Goal: Transaction & Acquisition: Purchase product/service

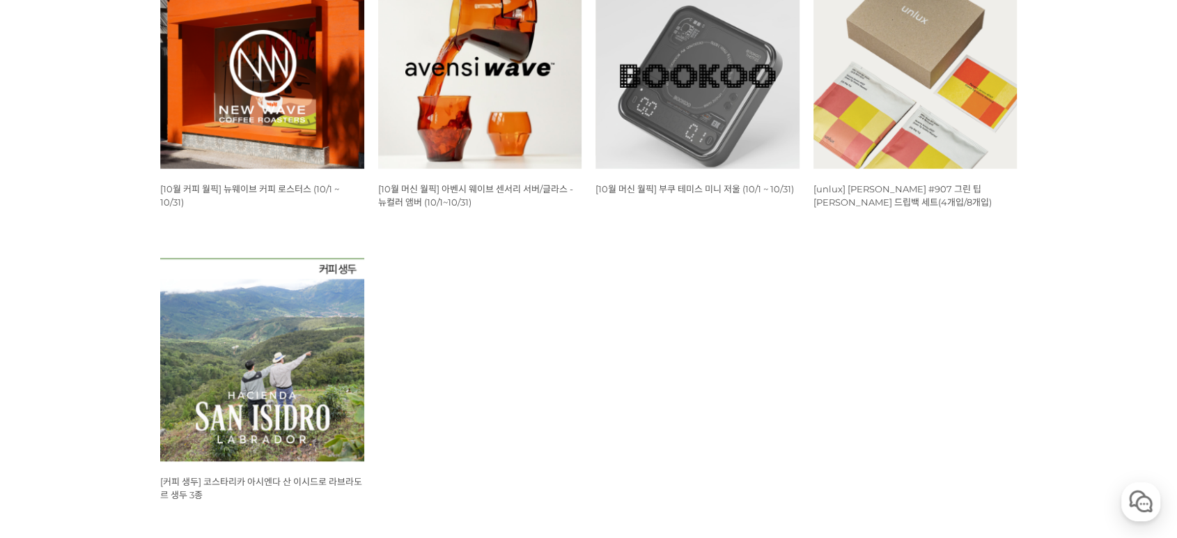
scroll to position [722, 0]
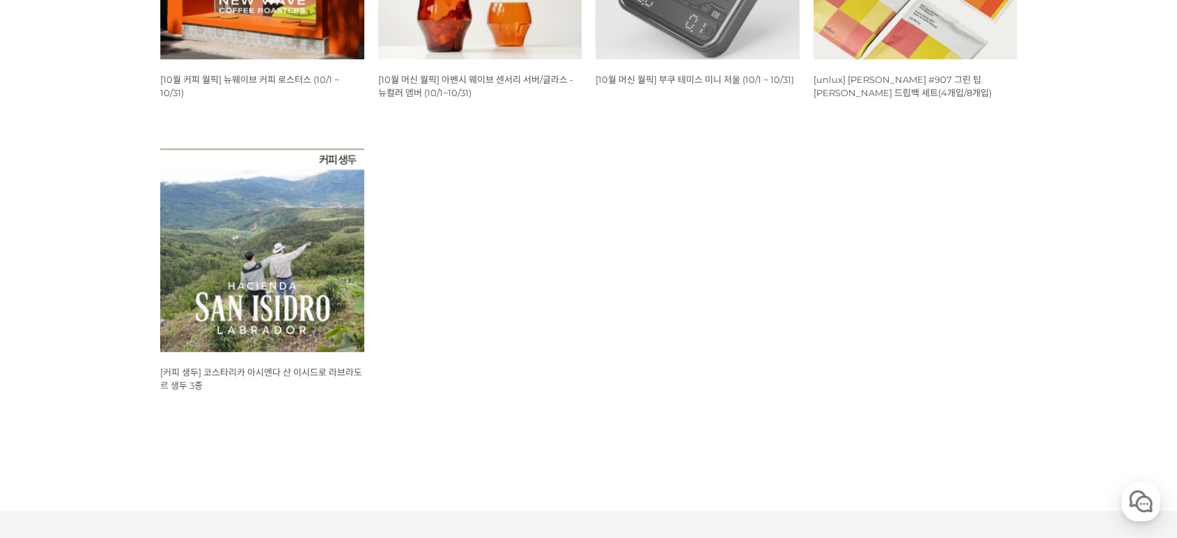
drag, startPoint x: 582, startPoint y: 306, endPoint x: 547, endPoint y: 312, distance: 35.3
drag, startPoint x: 547, startPoint y: 312, endPoint x: 550, endPoint y: 299, distance: 13.5
click at [550, 309] on ul "WISH ADD OPTION 상품명 : [10월 커피 월픽] 뉴웨이브 커피 로스터스 (10/1 ~ 10/31) 판매가 : 16,000원 WIS…" at bounding box center [588, 148] width 871 height 586
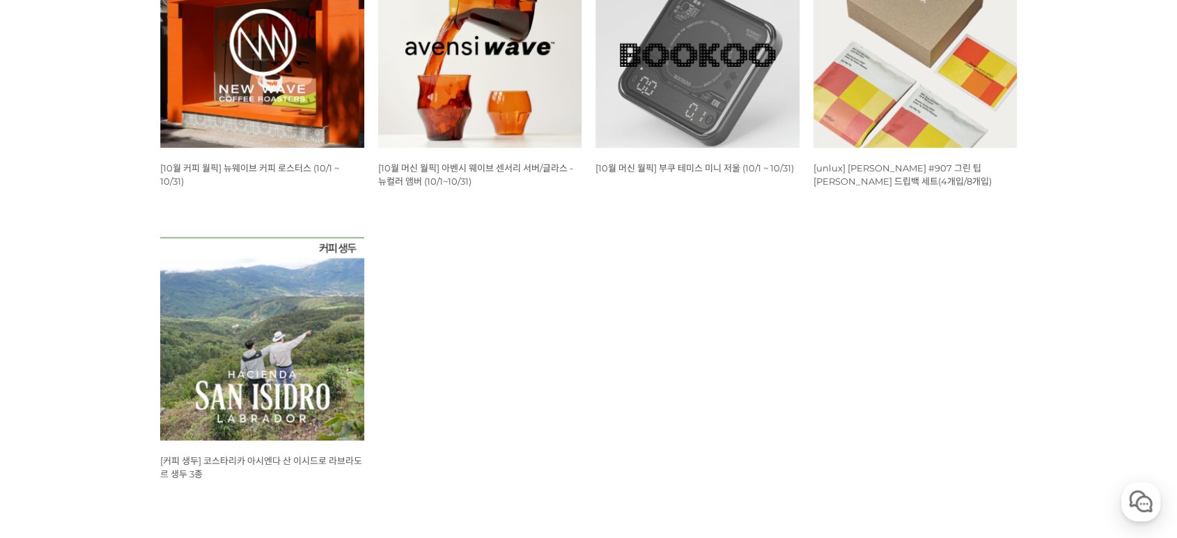
scroll to position [515, 0]
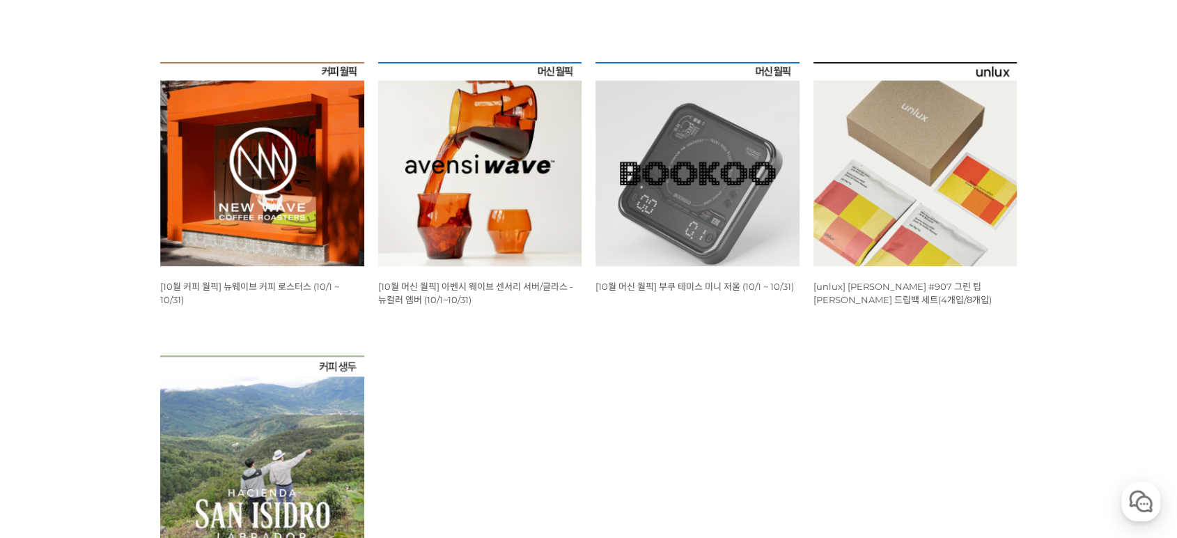
click at [541, 188] on img at bounding box center [480, 164] width 204 height 204
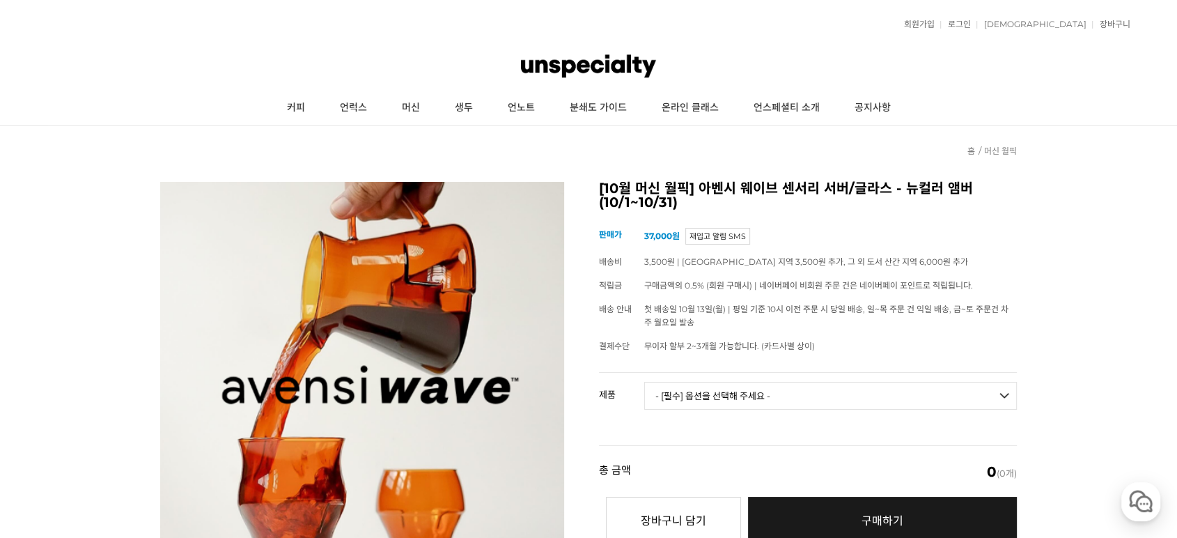
click at [847, 382] on select "- [필수] 옵션을 선택해 주세요 - ------------------- 웨이브 앰버 3종 세트 [품절] 사이클론 센서리 서버 앰버 알토 글라…" at bounding box center [830, 396] width 373 height 28
drag, startPoint x: 1101, startPoint y: 305, endPoint x: 1034, endPoint y: 274, distance: 74.2
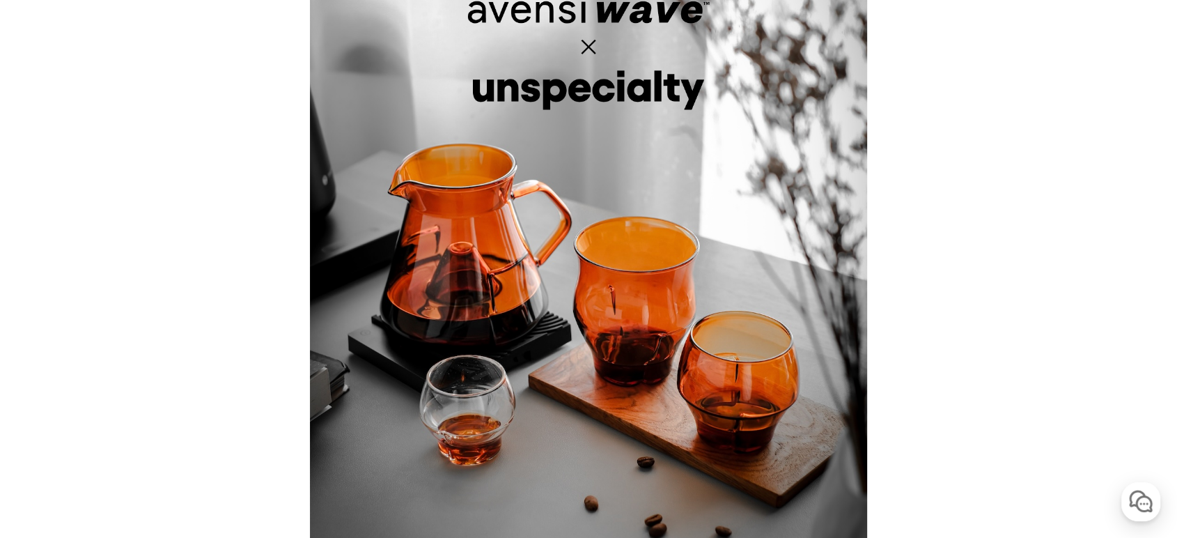
drag, startPoint x: 1011, startPoint y: 260, endPoint x: 1050, endPoint y: 281, distance: 44.6
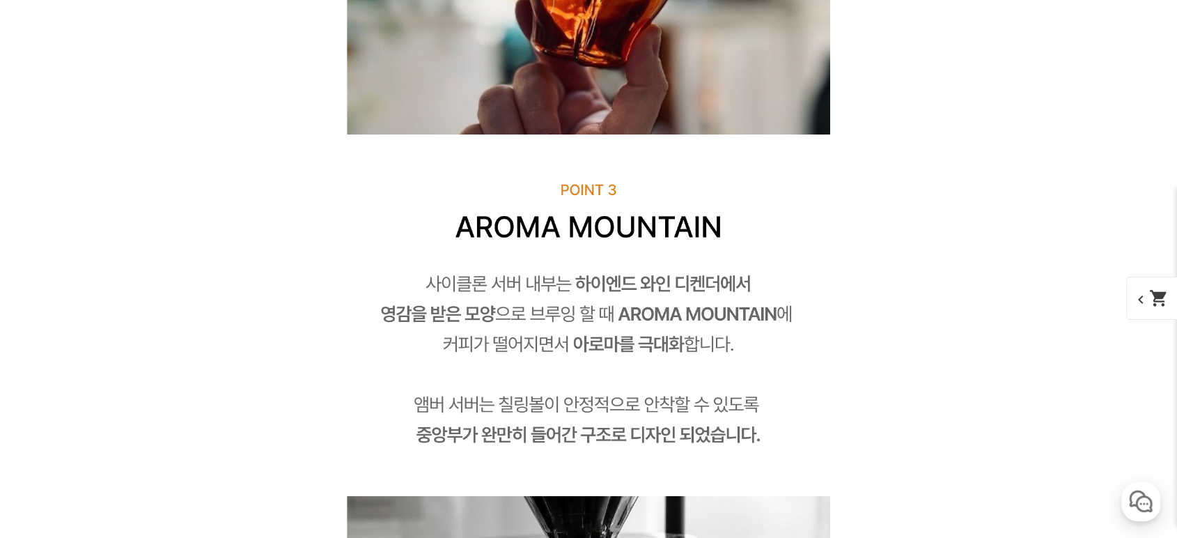
scroll to position [9518, 0]
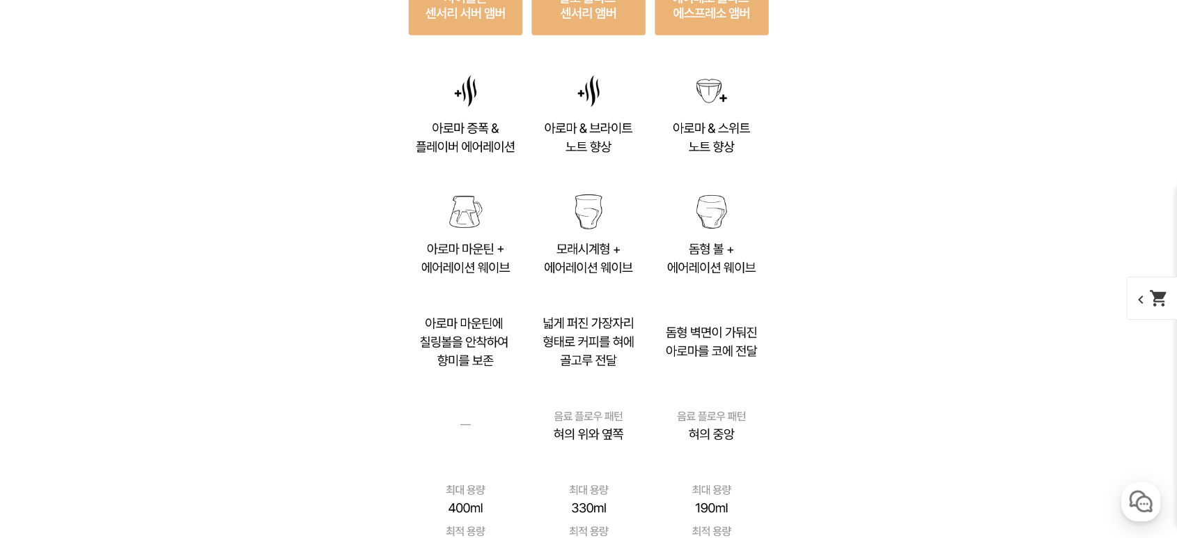
drag, startPoint x: 983, startPoint y: 273, endPoint x: 1075, endPoint y: 311, distance: 100.0
drag, startPoint x: 839, startPoint y: 227, endPoint x: 806, endPoint y: 245, distance: 37.4
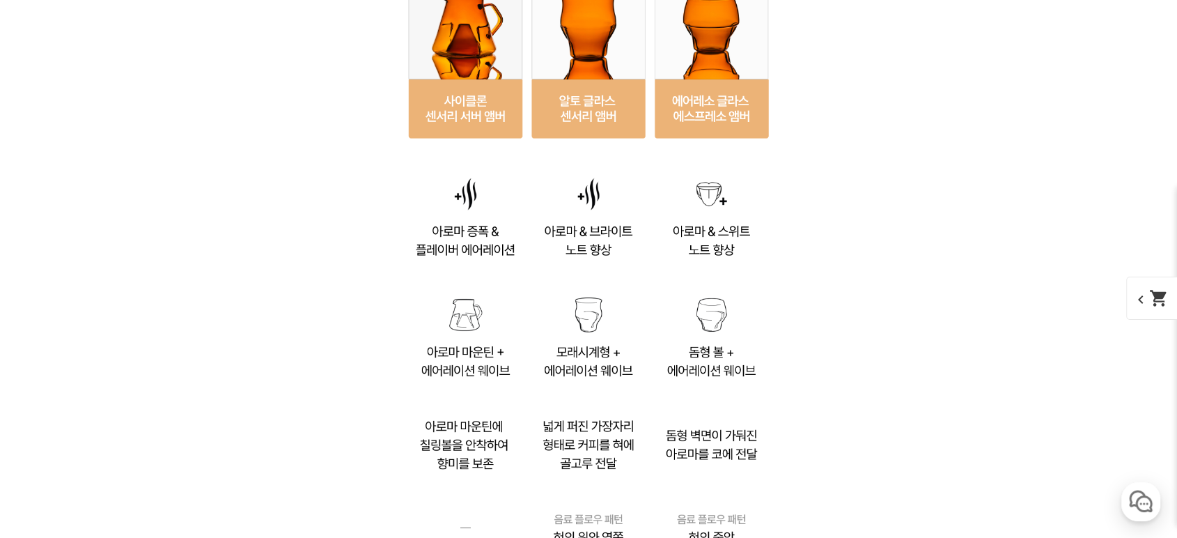
drag, startPoint x: 907, startPoint y: 240, endPoint x: 884, endPoint y: 238, distance: 23.0
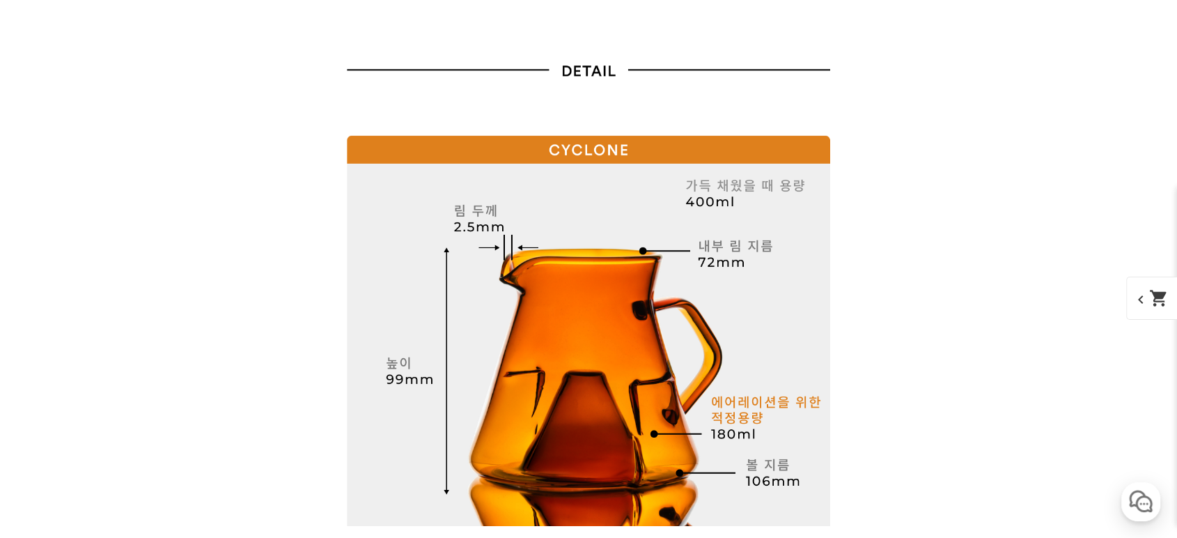
scroll to position [10137, 0]
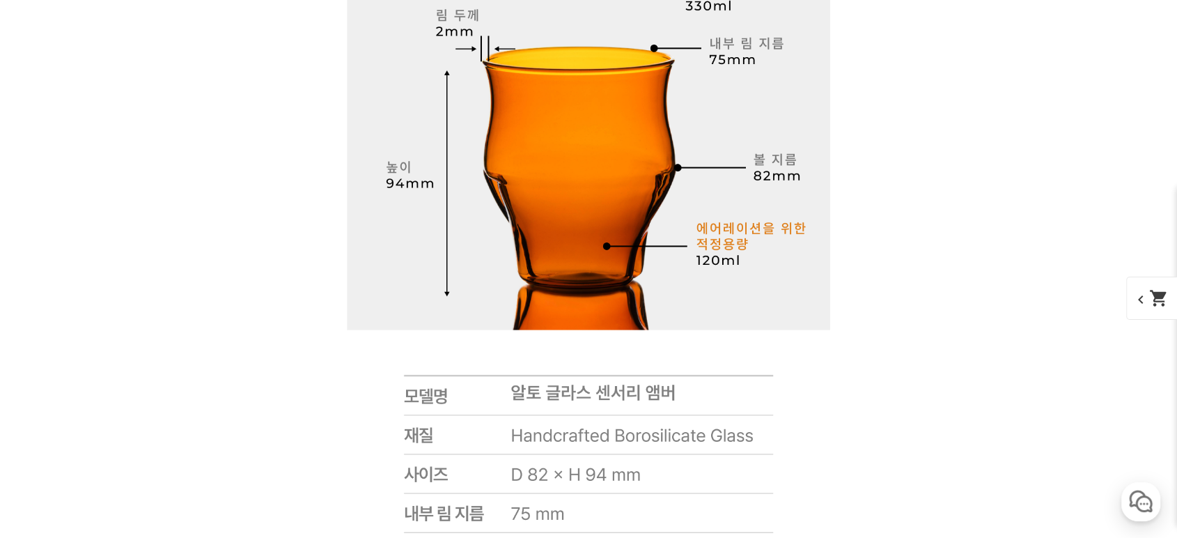
drag, startPoint x: 931, startPoint y: 137, endPoint x: 892, endPoint y: 101, distance: 53.2
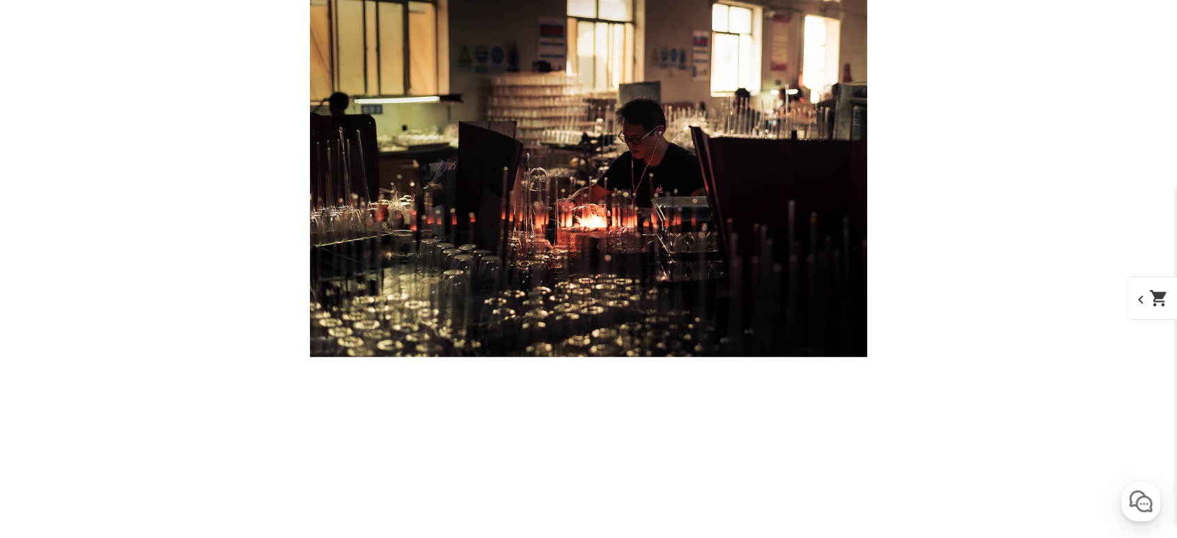
scroll to position [9311, 0]
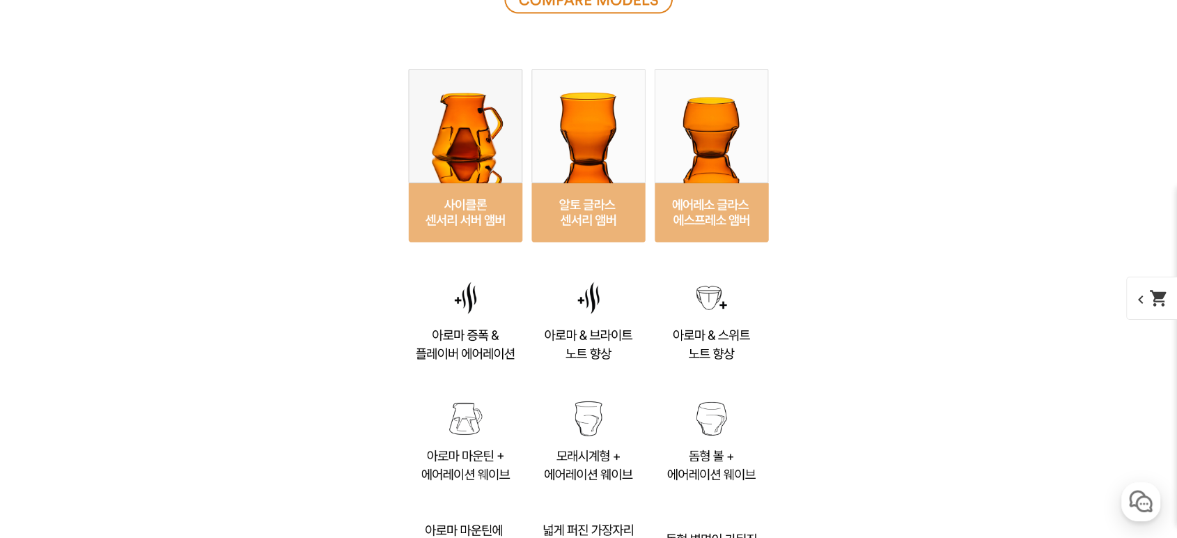
drag, startPoint x: 931, startPoint y: 116, endPoint x: 910, endPoint y: 104, distance: 24.0
drag, startPoint x: 911, startPoint y: 104, endPoint x: 889, endPoint y: 104, distance: 22.3
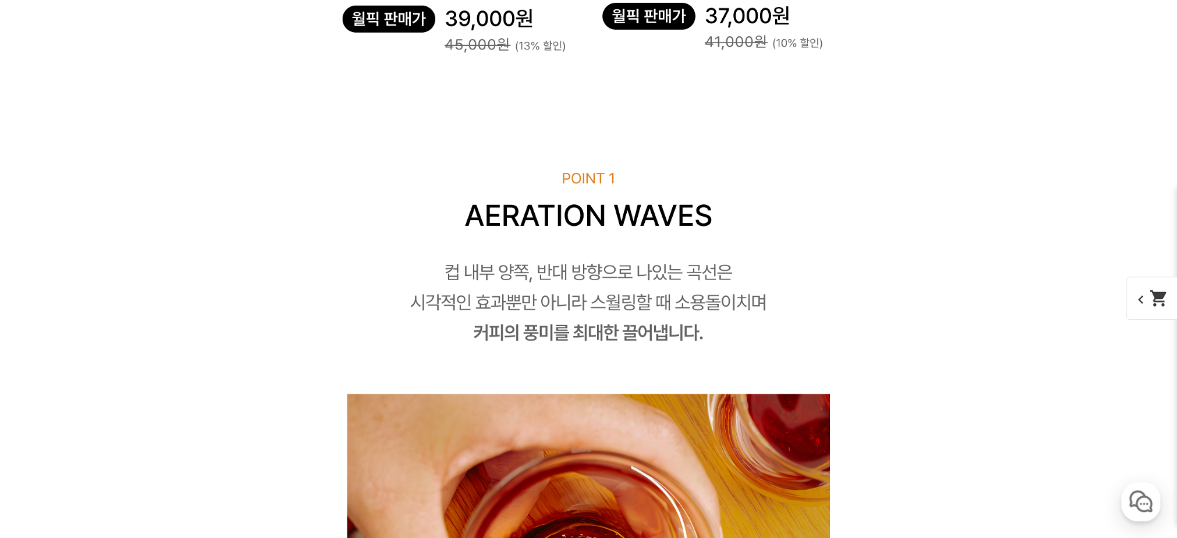
scroll to position [4565, 0]
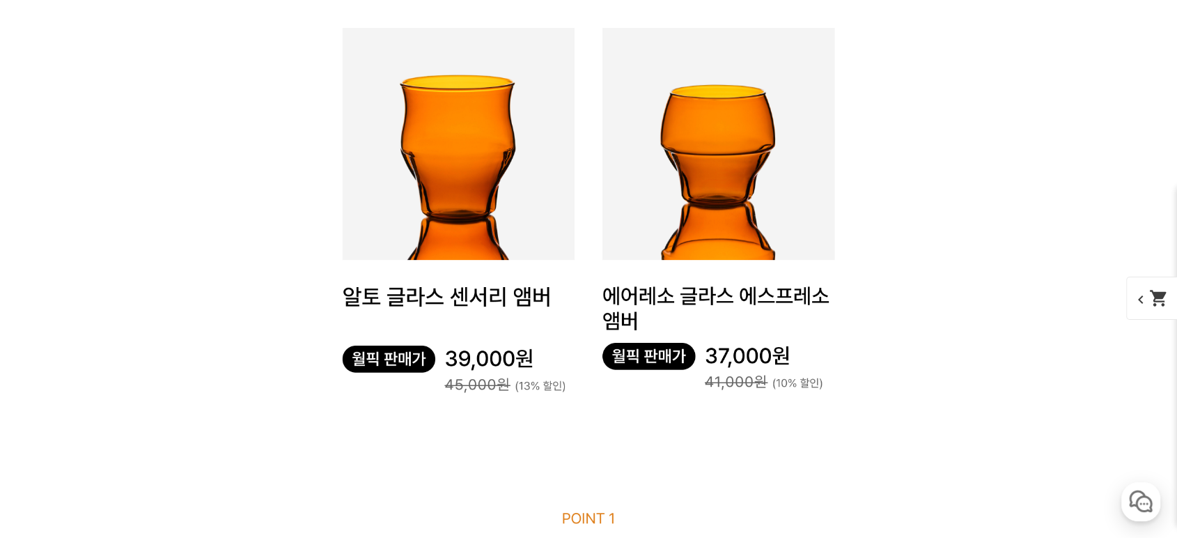
drag, startPoint x: 1021, startPoint y: 232, endPoint x: 928, endPoint y: 116, distance: 148.2
drag, startPoint x: 1002, startPoint y: 181, endPoint x: 999, endPoint y: 116, distance: 64.8
drag, startPoint x: 982, startPoint y: 149, endPoint x: 970, endPoint y: 114, distance: 37.7
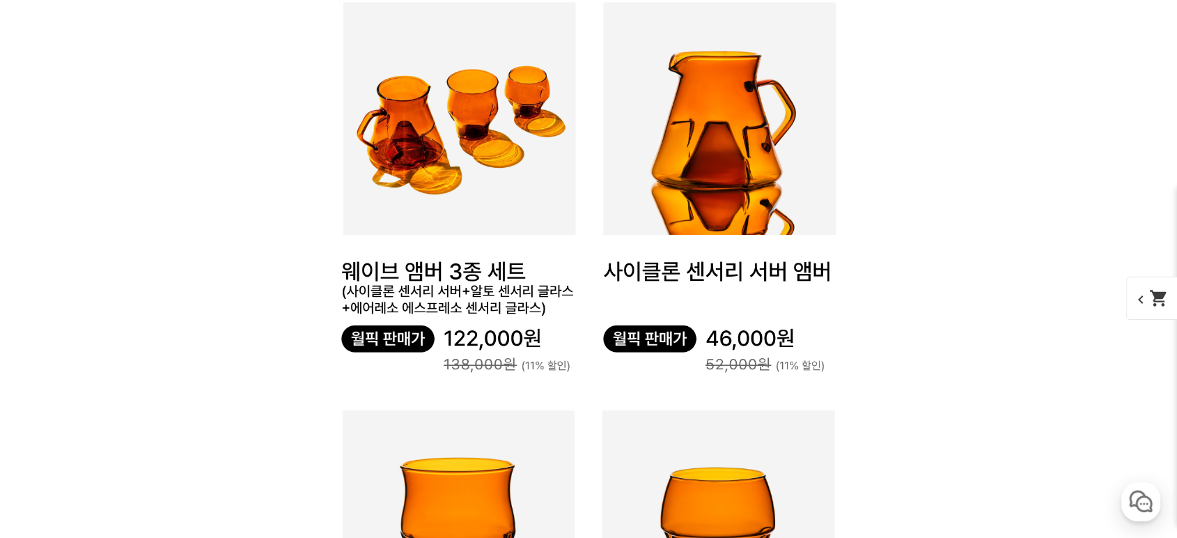
scroll to position [4049, 0]
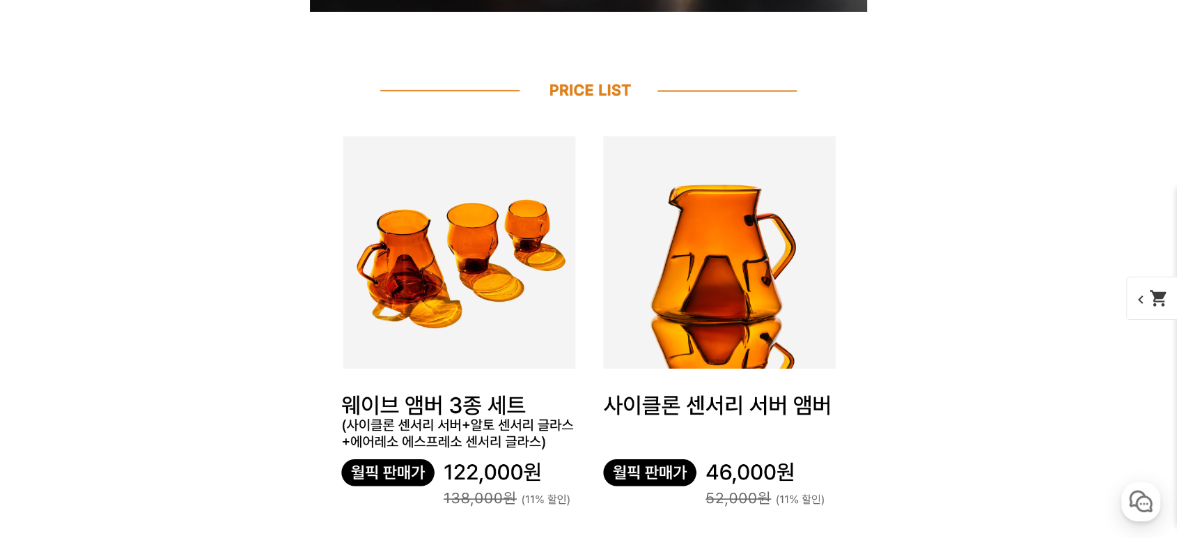
drag, startPoint x: 981, startPoint y: 132, endPoint x: 979, endPoint y: 109, distance: 23.8
drag, startPoint x: 960, startPoint y: 143, endPoint x: 968, endPoint y: 111, distance: 33.1
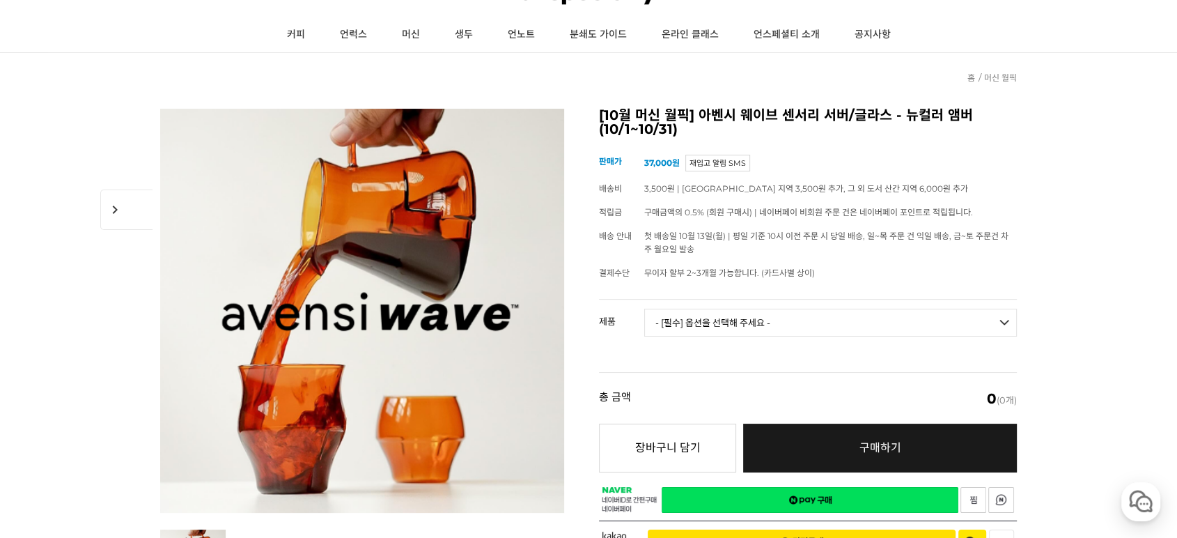
scroll to position [103, 0]
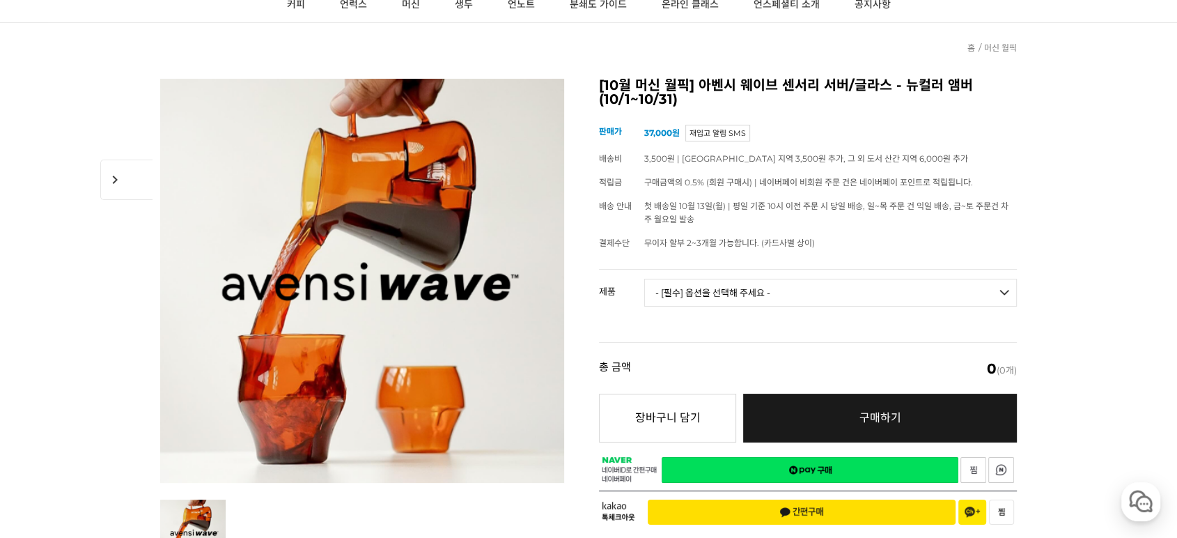
drag, startPoint x: 866, startPoint y: 201, endPoint x: 825, endPoint y: 187, distance: 43.8
click at [825, 187] on td "구매금액의 0.5% (회원 구매시) | 네이버페이 비회원 주문 건은 네이버페이 포인트로 적립됩니다." at bounding box center [830, 183] width 373 height 24
click at [791, 290] on select "- [필수] 옵션을 선택해 주세요 - ------------------- 웨이브 앰버 3종 세트 [품절] 사이클론 센서리 서버 앰버 알토 글라…" at bounding box center [830, 293] width 373 height 28
click at [368, 47] on div "현재 위치 홈 머신 월픽" at bounding box center [588, 40] width 857 height 35
click at [302, 9] on link "커피" at bounding box center [295, 4] width 53 height 35
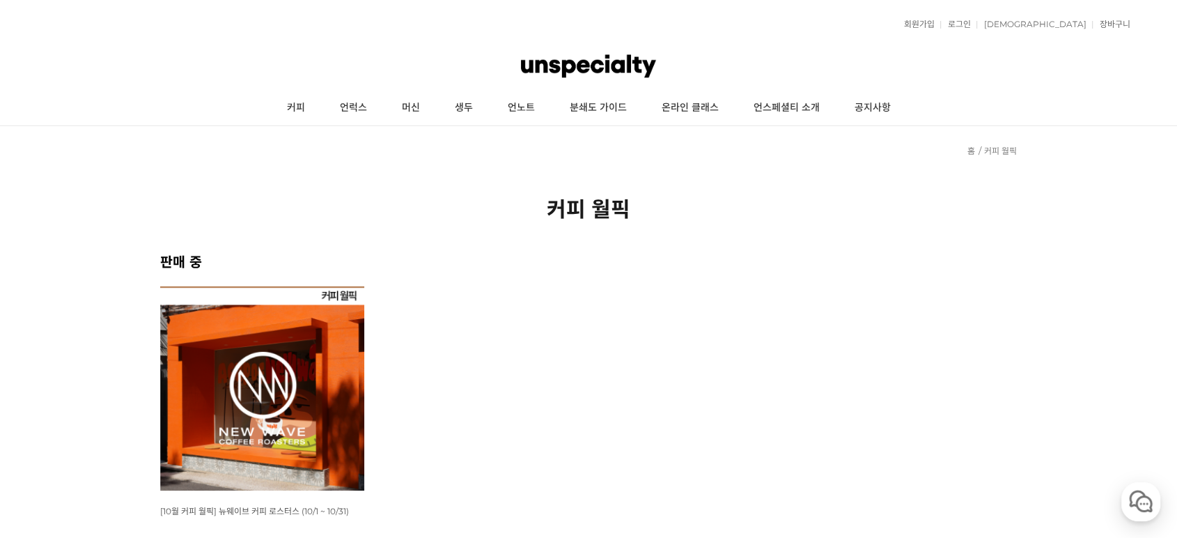
scroll to position [412, 0]
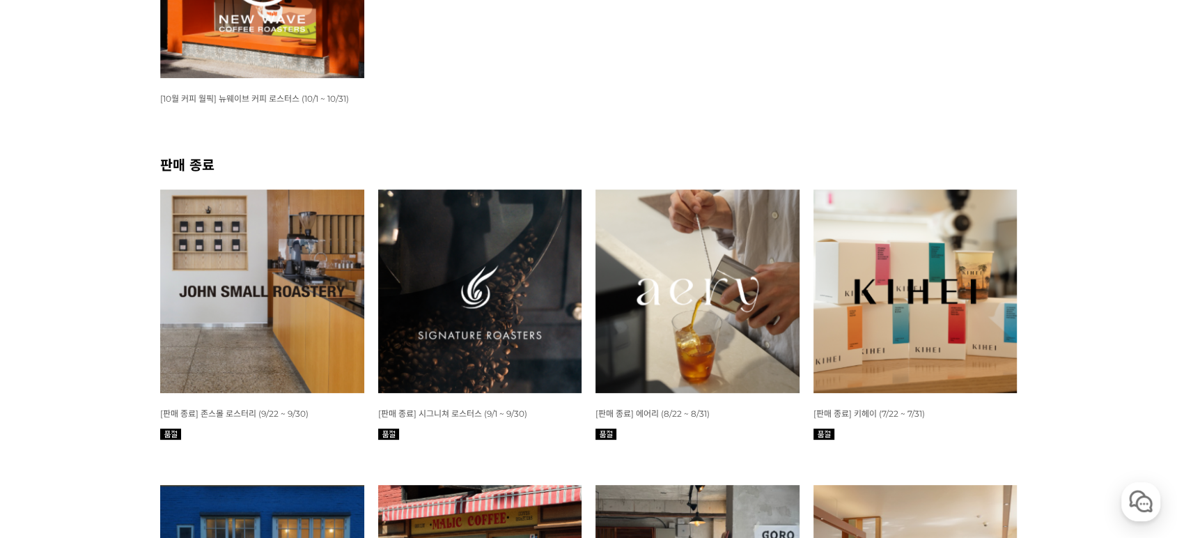
drag, startPoint x: 549, startPoint y: 129, endPoint x: 550, endPoint y: 120, distance: 8.4
drag, startPoint x: 550, startPoint y: 120, endPoint x: 318, endPoint y: 72, distance: 236.2
click at [422, 79] on ul "WISH ADD OPTION 상품명 : [10월 커피 월픽] 뉴웨이브 커피 로스터스 (10/1 ~ 10/31) 판매가 : 16,000원" at bounding box center [588, 14] width 871 height 280
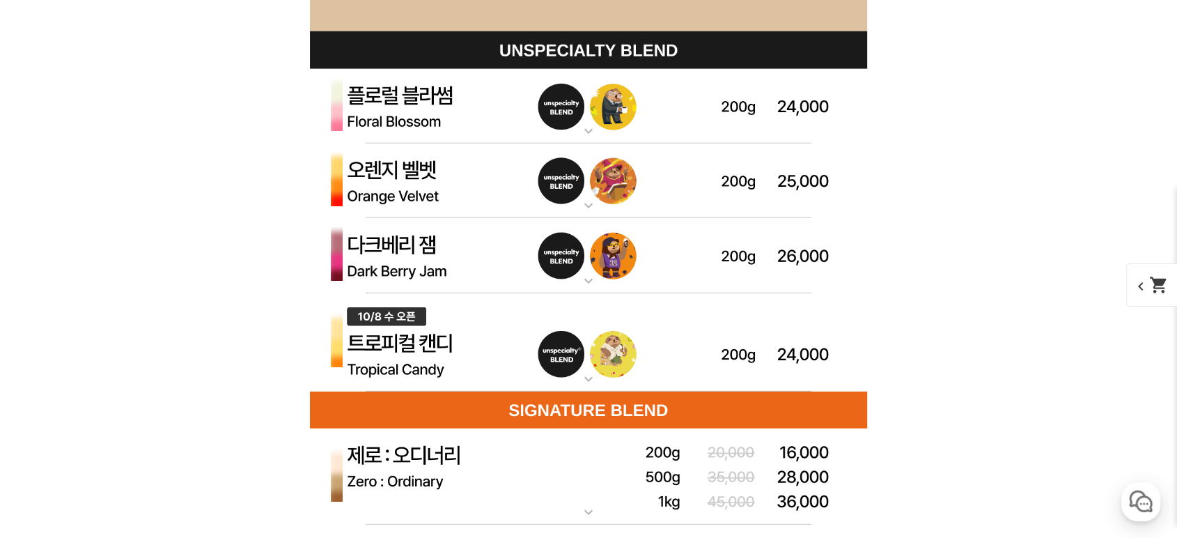
scroll to position [4128, 0]
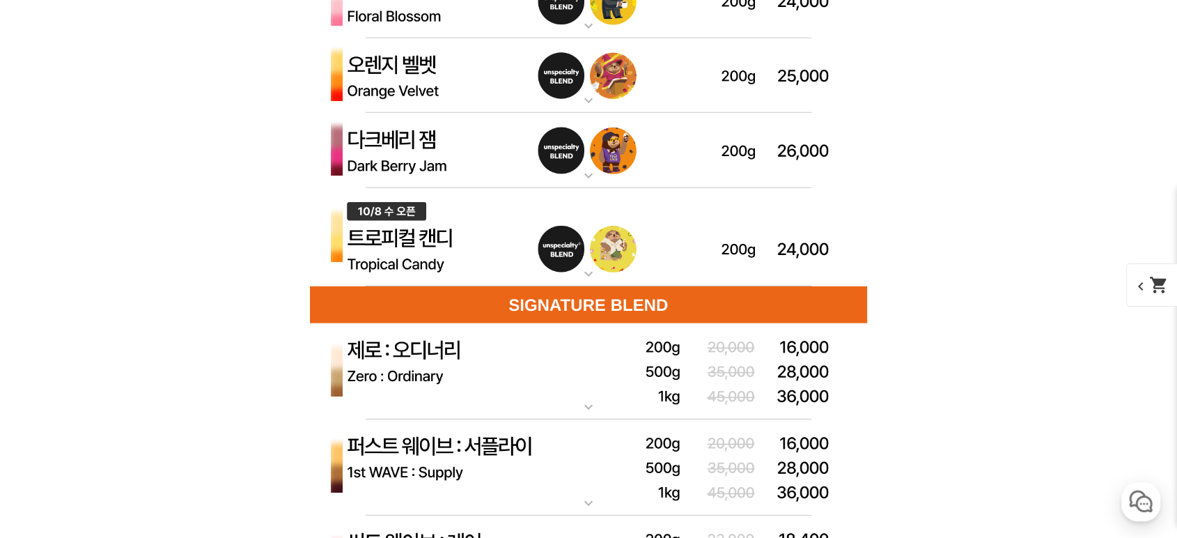
click at [596, 223] on img at bounding box center [588, 237] width 557 height 99
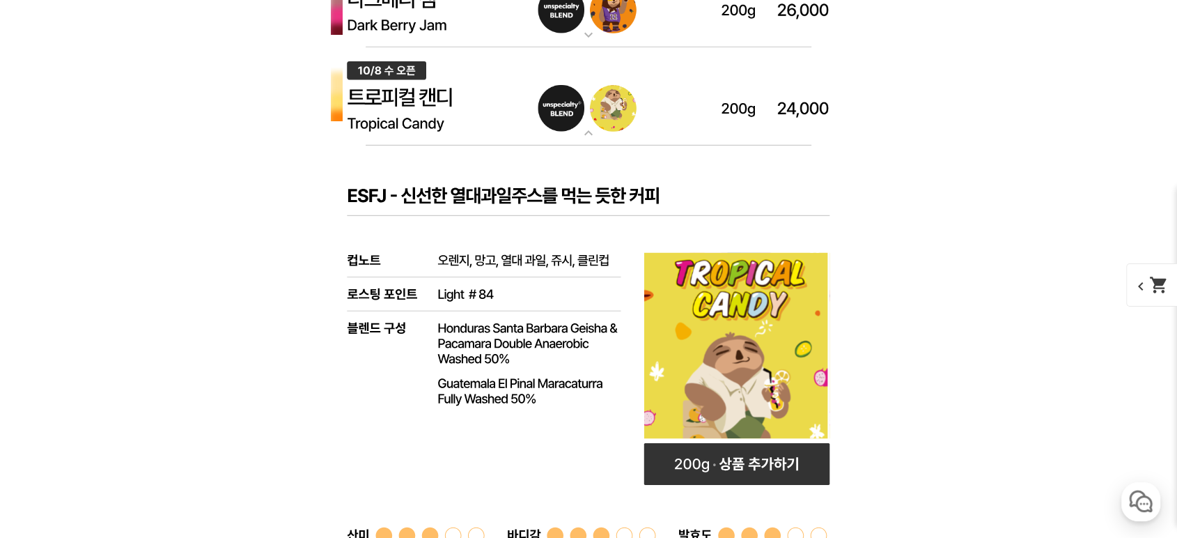
scroll to position [4334, 0]
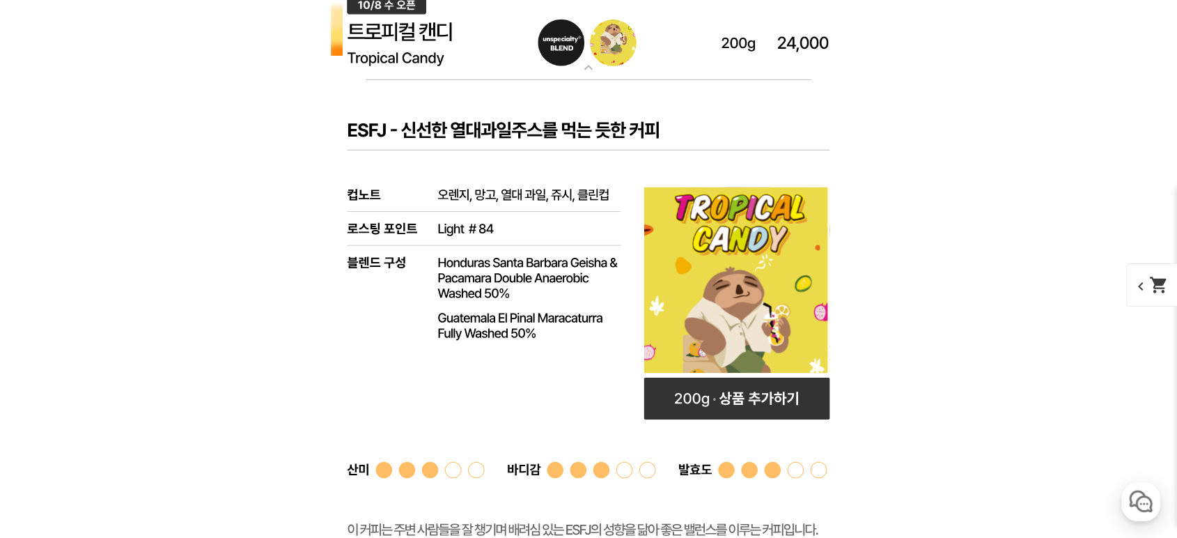
drag, startPoint x: 1003, startPoint y: 206, endPoint x: 988, endPoint y: 198, distance: 16.8
drag, startPoint x: 988, startPoint y: 198, endPoint x: 938, endPoint y: 129, distance: 85.7
drag, startPoint x: 951, startPoint y: 221, endPoint x: 960, endPoint y: 165, distance: 56.6
drag, startPoint x: 960, startPoint y: 165, endPoint x: 964, endPoint y: 130, distance: 35.7
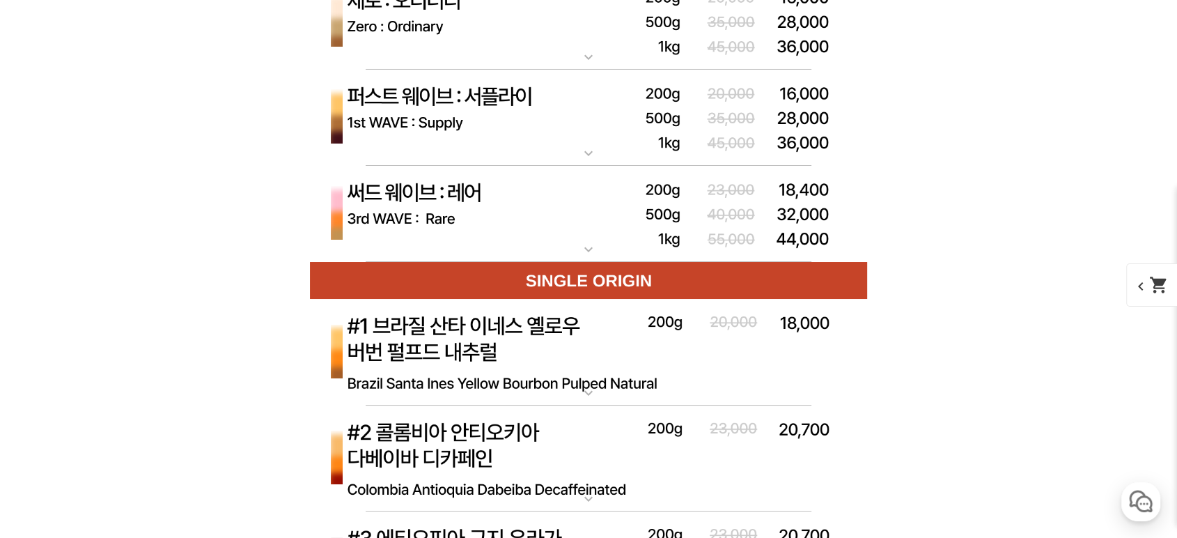
drag, startPoint x: 942, startPoint y: 185, endPoint x: 950, endPoint y: 172, distance: 15.1
drag, startPoint x: 950, startPoint y: 172, endPoint x: 958, endPoint y: 138, distance: 35.1
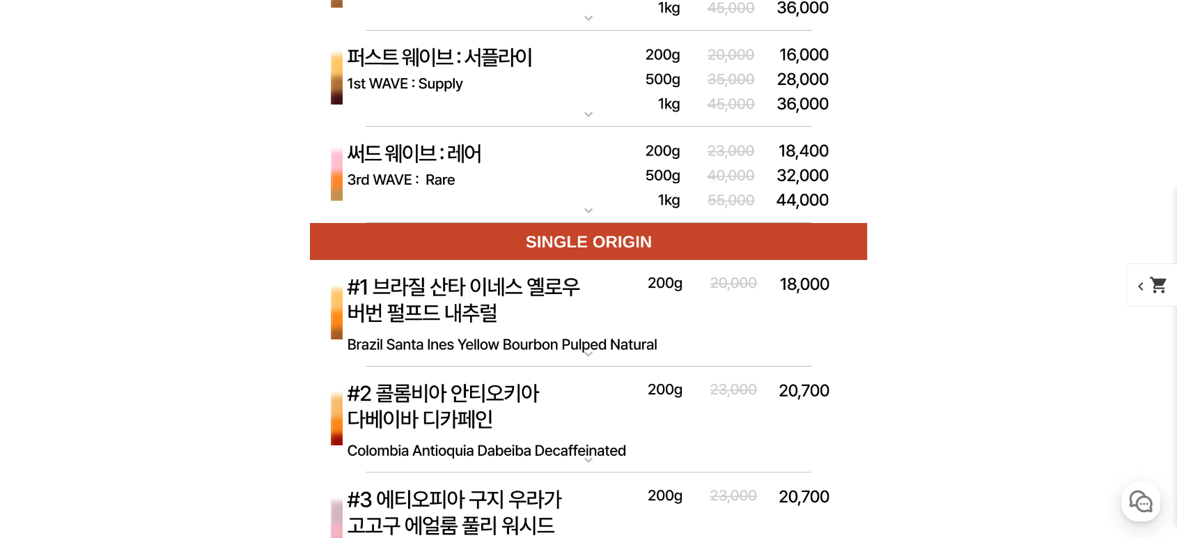
scroll to position [5468, 0]
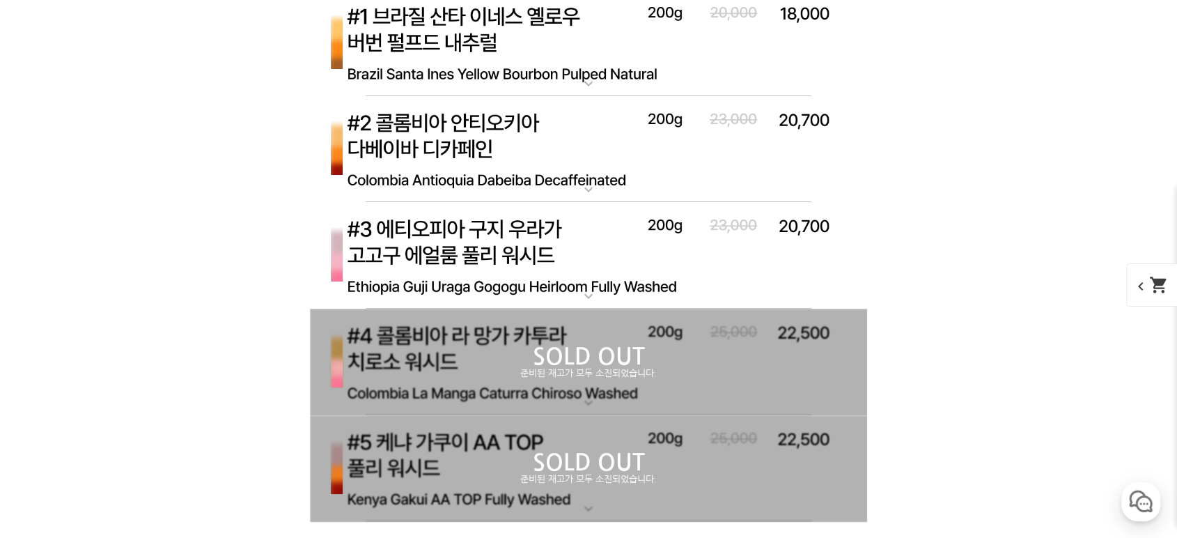
drag, startPoint x: 978, startPoint y: 139, endPoint x: 967, endPoint y: 98, distance: 42.6
click at [988, 91] on div "게시글 신고하기 신고사유 관련없는 내용 욕설/비방 개인정보유출 광고/홍보글 기타 신고해주신 내용은 쇼핑몰 운영자의 검토 후 내부 운영 정책에 …" at bounding box center [588, 502] width 857 height 10478
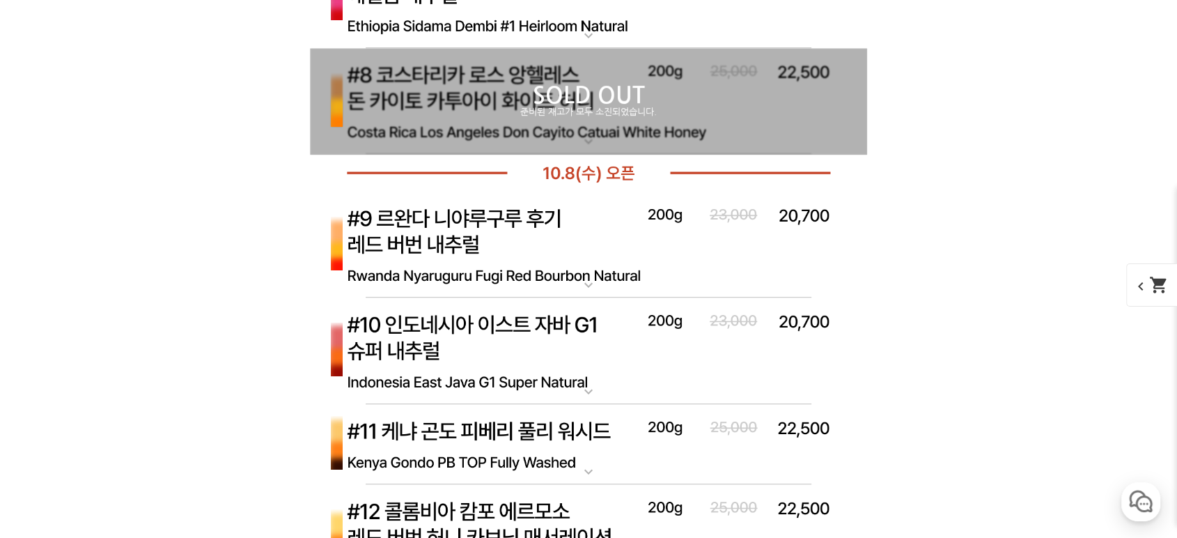
scroll to position [6191, 0]
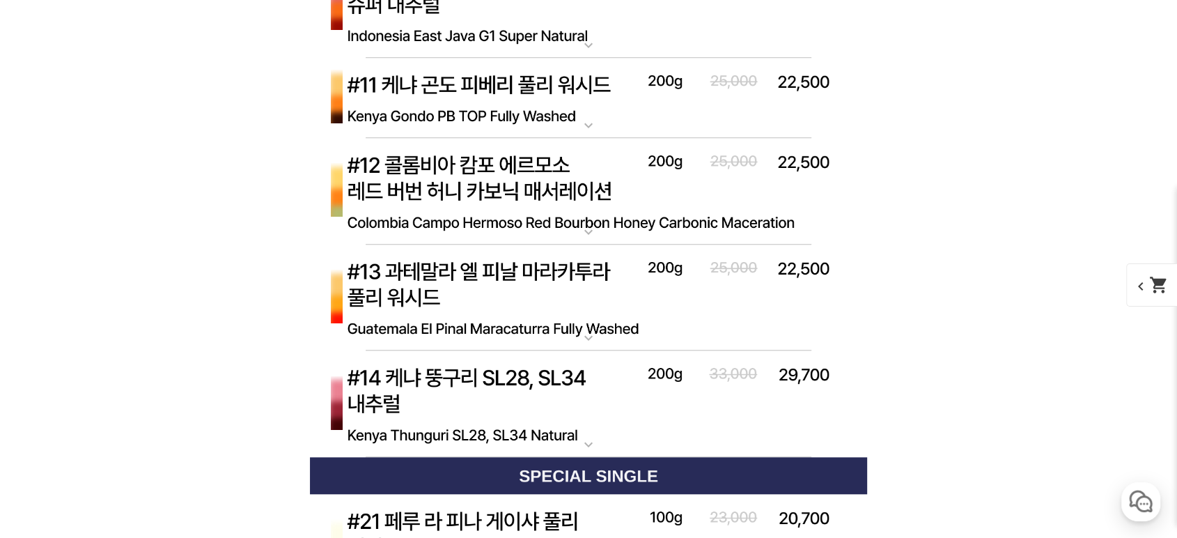
drag, startPoint x: 947, startPoint y: 135, endPoint x: 957, endPoint y: 107, distance: 29.5
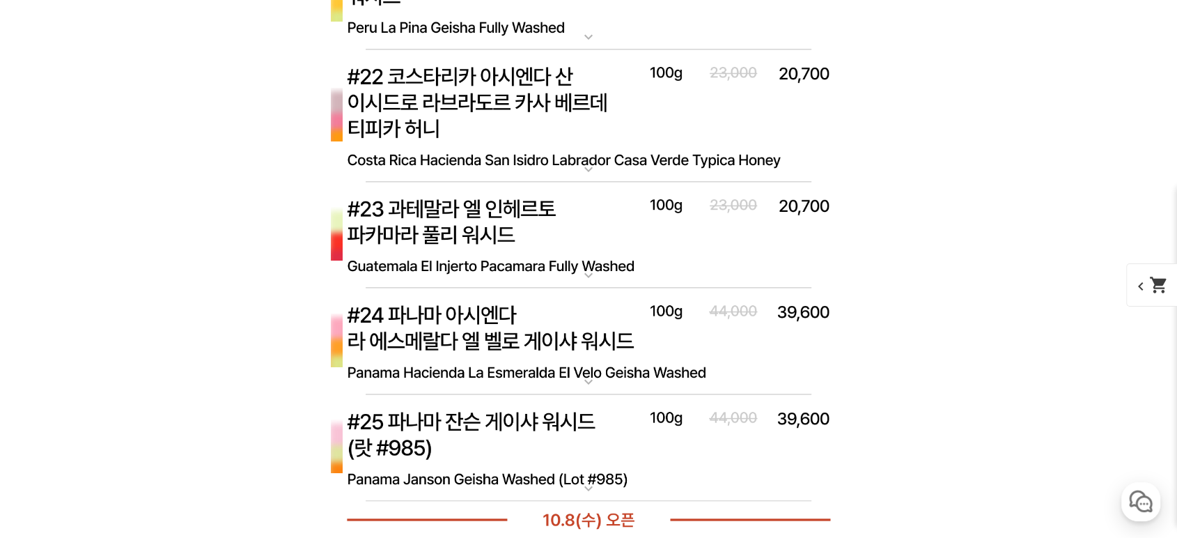
scroll to position [7120, 0]
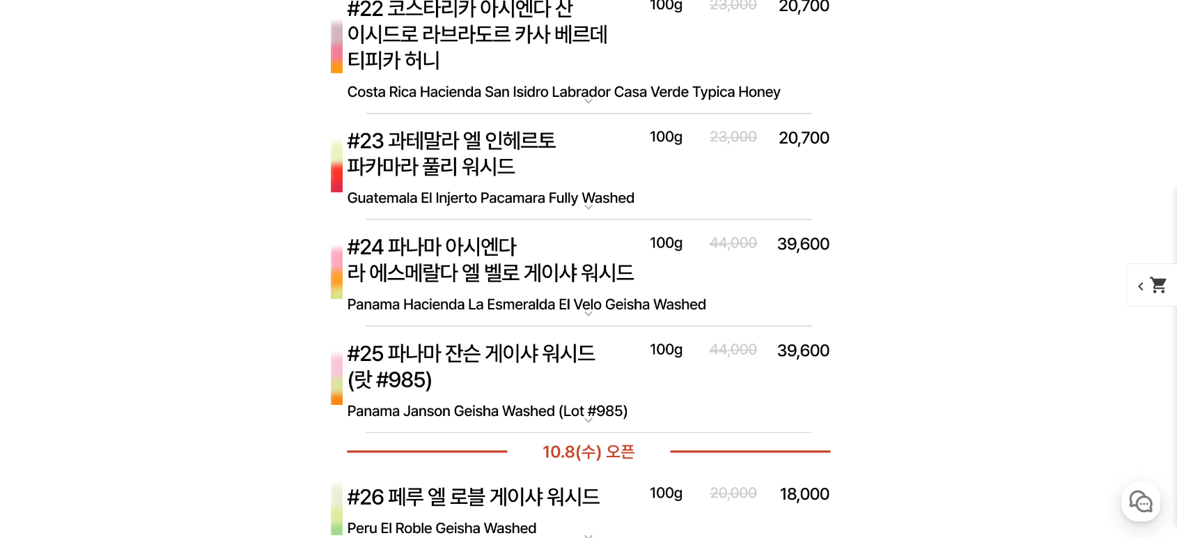
drag, startPoint x: 967, startPoint y: 131, endPoint x: 974, endPoint y: 116, distance: 16.6
drag, startPoint x: 974, startPoint y: 116, endPoint x: 932, endPoint y: 79, distance: 55.3
click at [541, 175] on img at bounding box center [588, 167] width 557 height 107
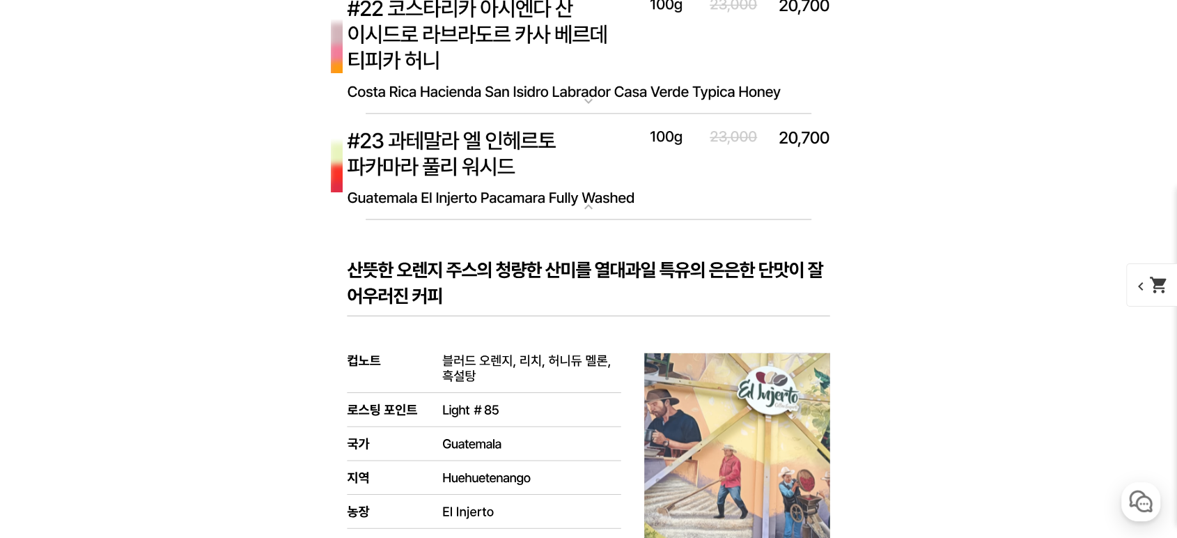
click at [541, 175] on img at bounding box center [588, 167] width 557 height 107
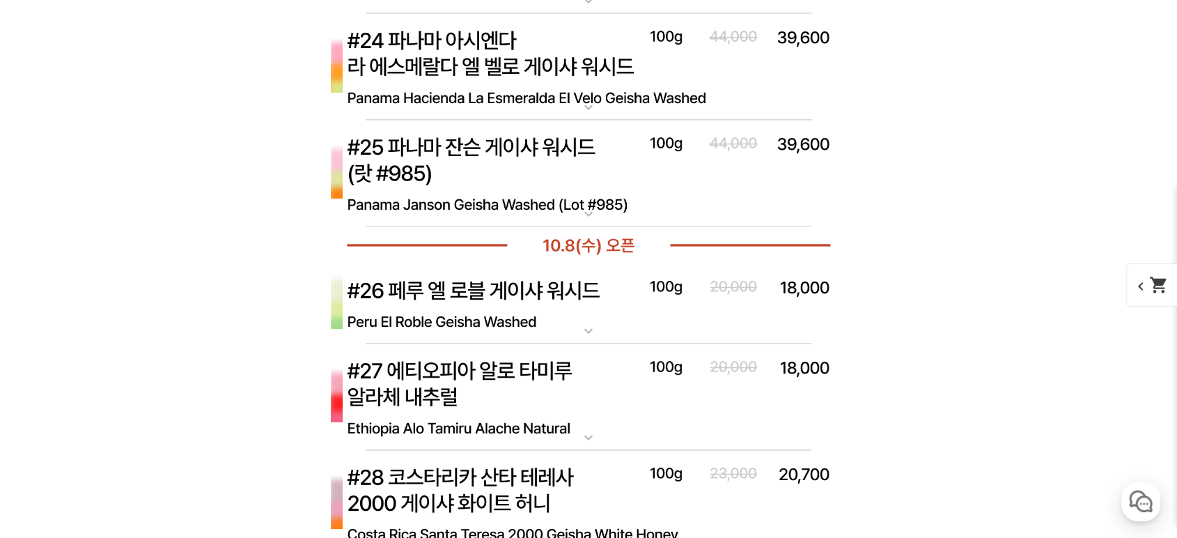
drag, startPoint x: 945, startPoint y: 166, endPoint x: 950, endPoint y: 132, distance: 34.5
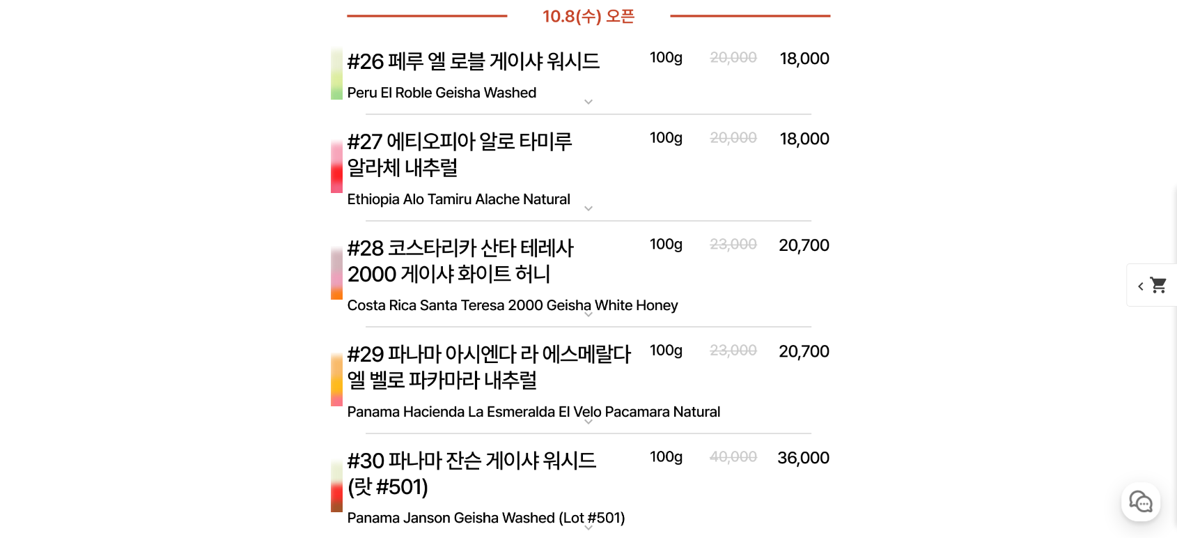
scroll to position [7739, 0]
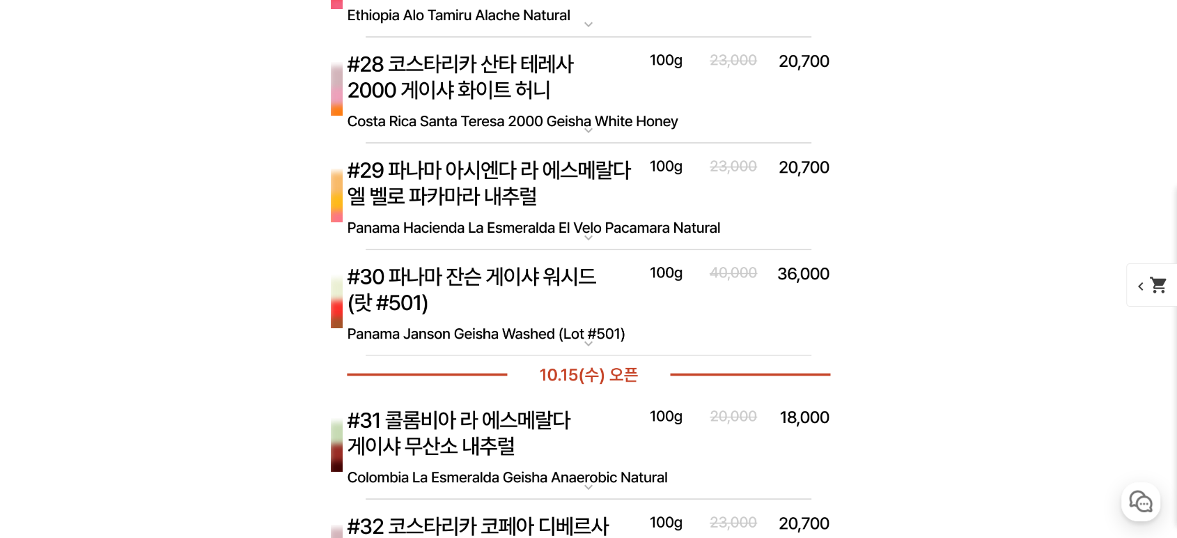
drag, startPoint x: 910, startPoint y: 159, endPoint x: 919, endPoint y: 161, distance: 8.6
drag, startPoint x: 919, startPoint y: 161, endPoint x: 936, endPoint y: 138, distance: 28.8
drag, startPoint x: 951, startPoint y: 154, endPoint x: 947, endPoint y: 135, distance: 19.4
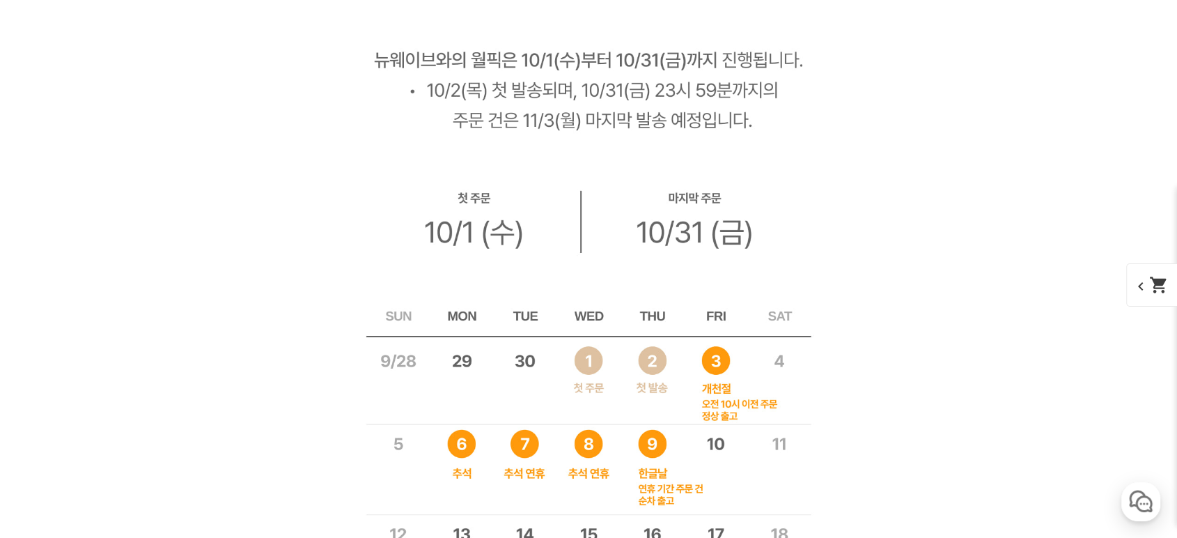
scroll to position [9906, 0]
